Goal: Navigation & Orientation: Find specific page/section

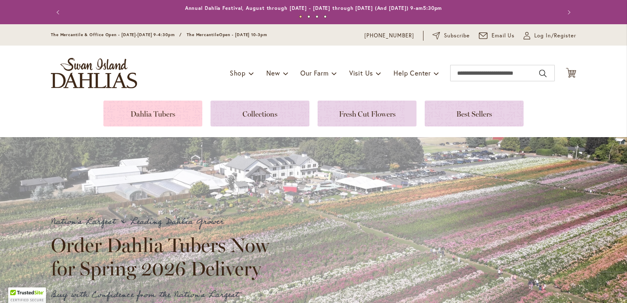
click at [135, 111] on link at bounding box center [152, 114] width 99 height 26
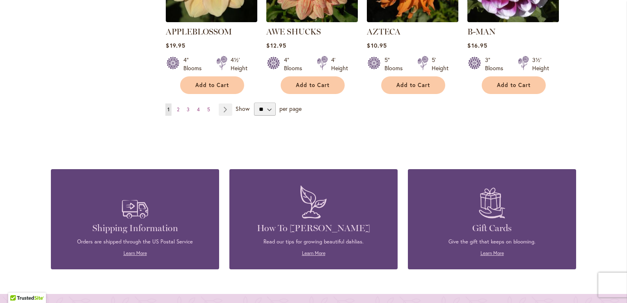
scroll to position [772, 0]
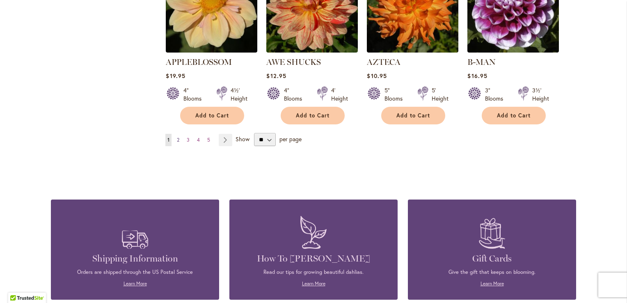
click at [177, 137] on span "2" at bounding box center [178, 140] width 2 height 6
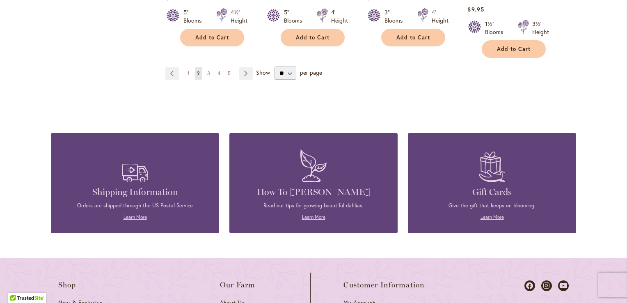
scroll to position [835, 0]
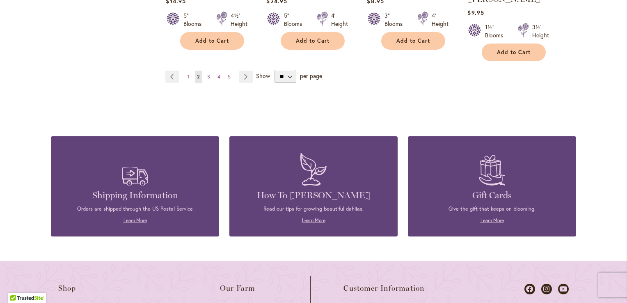
click at [205, 71] on link "Page 3" at bounding box center [208, 77] width 7 height 12
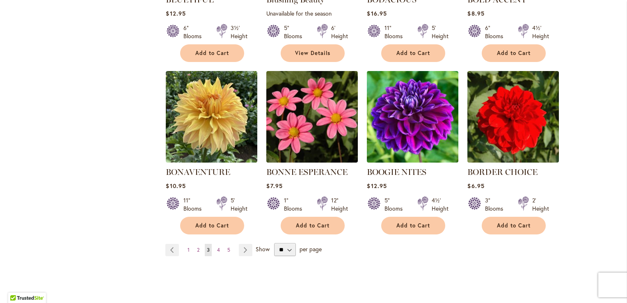
scroll to position [689, 0]
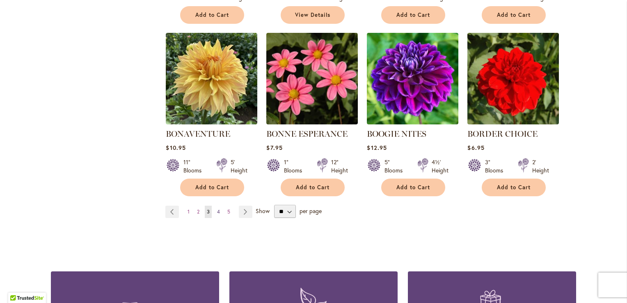
click at [217, 211] on span "4" at bounding box center [218, 211] width 3 height 6
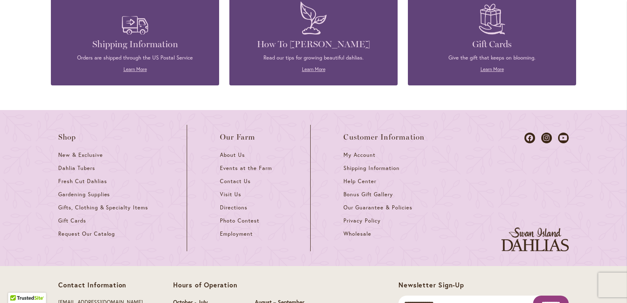
scroll to position [1029, 0]
